Goal: Use online tool/utility: Utilize a website feature to perform a specific function

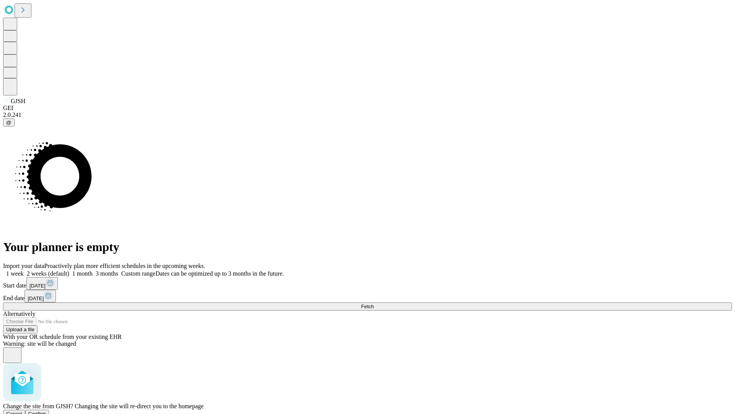
click at [46, 411] on span "Confirm" at bounding box center [37, 414] width 18 height 6
click at [24, 270] on label "1 week" at bounding box center [13, 273] width 21 height 7
click at [374, 303] on span "Fetch" at bounding box center [367, 306] width 13 height 6
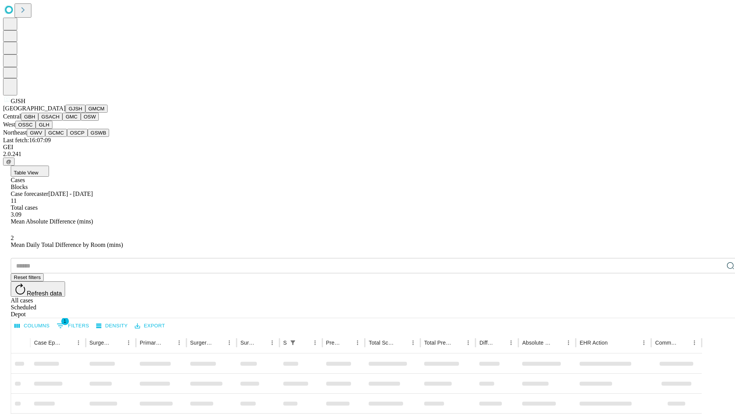
click at [85, 113] on button "GMCM" at bounding box center [96, 109] width 22 height 8
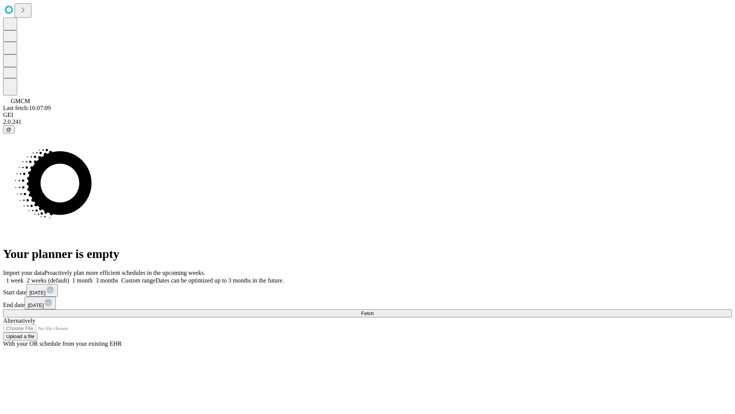
click at [24, 277] on label "1 week" at bounding box center [13, 280] width 21 height 7
click at [374, 310] on span "Fetch" at bounding box center [367, 313] width 13 height 6
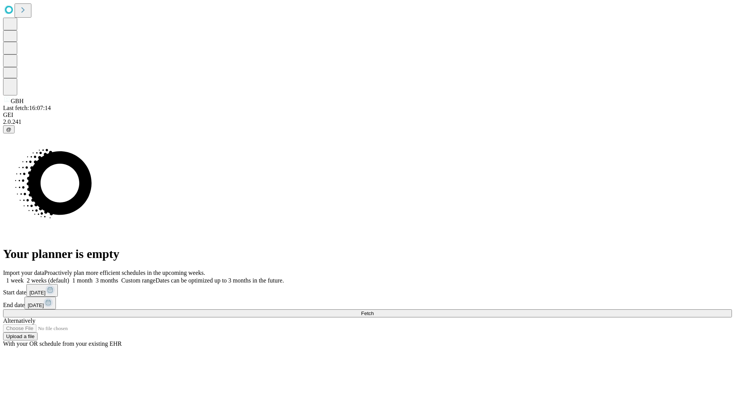
click at [24, 277] on label "1 week" at bounding box center [13, 280] width 21 height 7
click at [374, 310] on span "Fetch" at bounding box center [367, 313] width 13 height 6
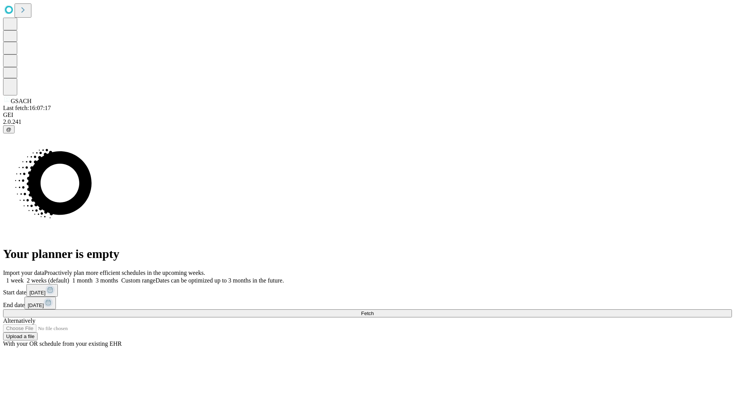
click at [24, 277] on label "1 week" at bounding box center [13, 280] width 21 height 7
click at [374, 310] on span "Fetch" at bounding box center [367, 313] width 13 height 6
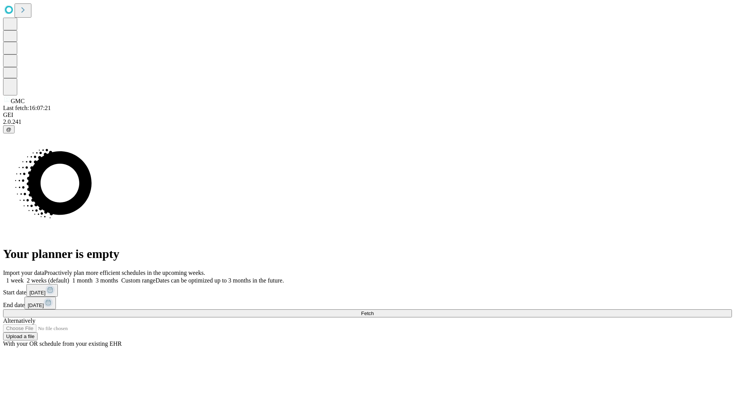
click at [24, 277] on label "1 week" at bounding box center [13, 280] width 21 height 7
click at [374, 310] on span "Fetch" at bounding box center [367, 313] width 13 height 6
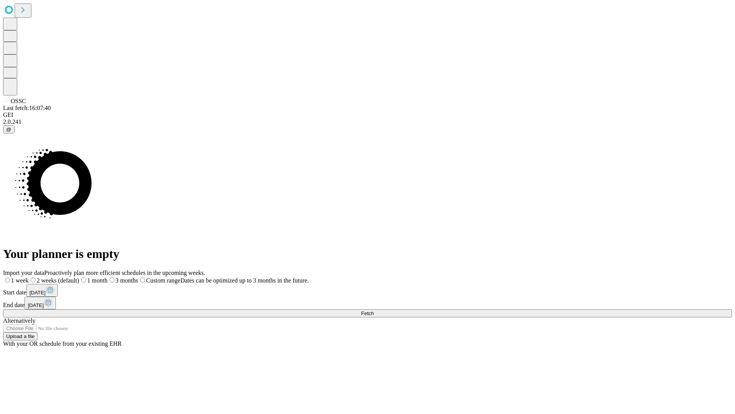
click at [29, 277] on label "1 week" at bounding box center [16, 280] width 26 height 7
click at [374, 310] on span "Fetch" at bounding box center [367, 313] width 13 height 6
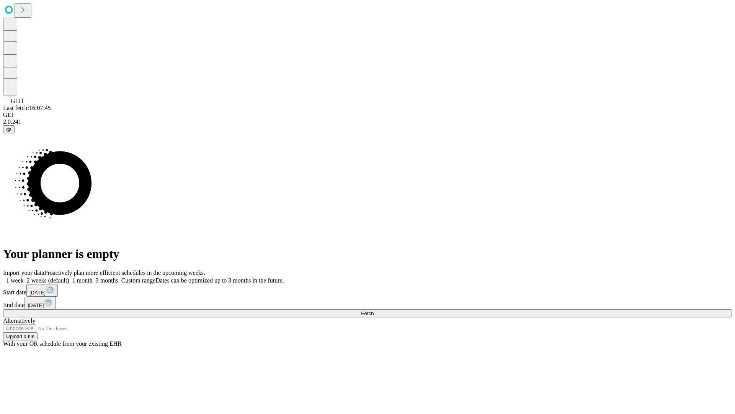
click at [24, 277] on label "1 week" at bounding box center [13, 280] width 21 height 7
click at [374, 310] on span "Fetch" at bounding box center [367, 313] width 13 height 6
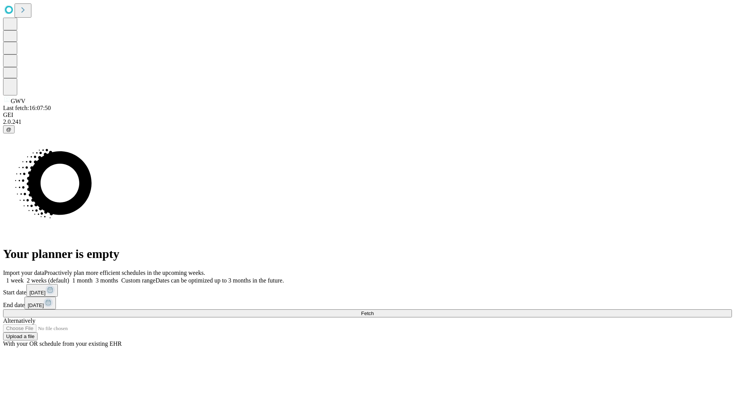
click at [374, 310] on span "Fetch" at bounding box center [367, 313] width 13 height 6
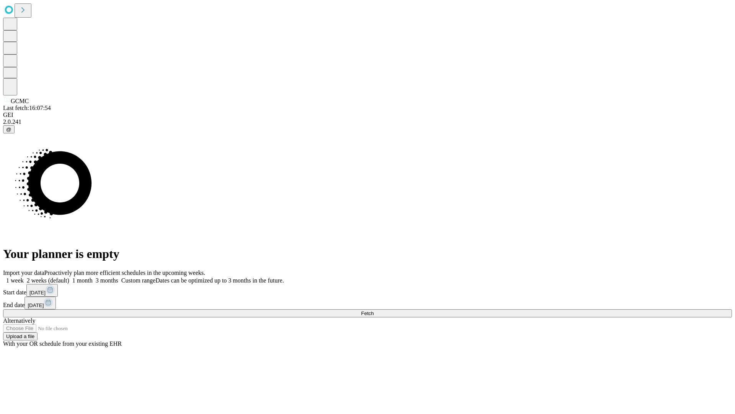
click at [24, 277] on label "1 week" at bounding box center [13, 280] width 21 height 7
click at [374, 310] on span "Fetch" at bounding box center [367, 313] width 13 height 6
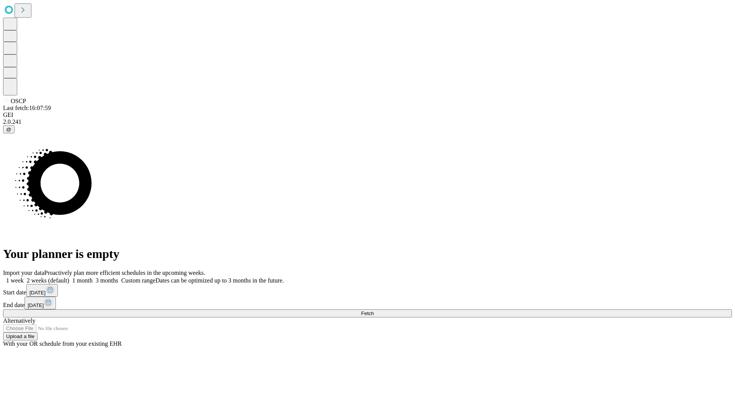
click at [24, 277] on label "1 week" at bounding box center [13, 280] width 21 height 7
click at [374, 310] on span "Fetch" at bounding box center [367, 313] width 13 height 6
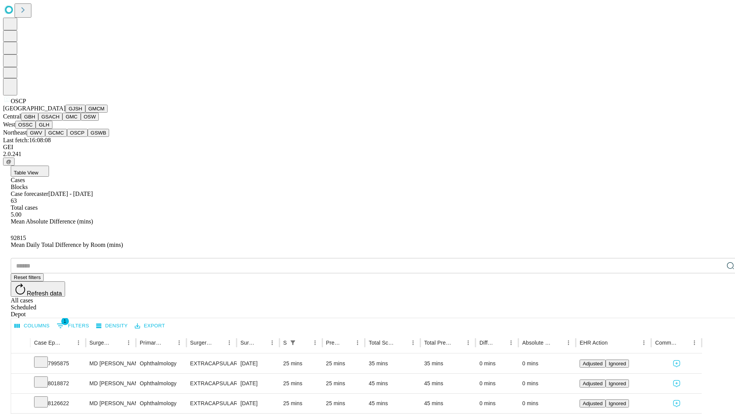
click at [88, 137] on button "GSWB" at bounding box center [99, 133] width 22 height 8
